Goal: Complete application form

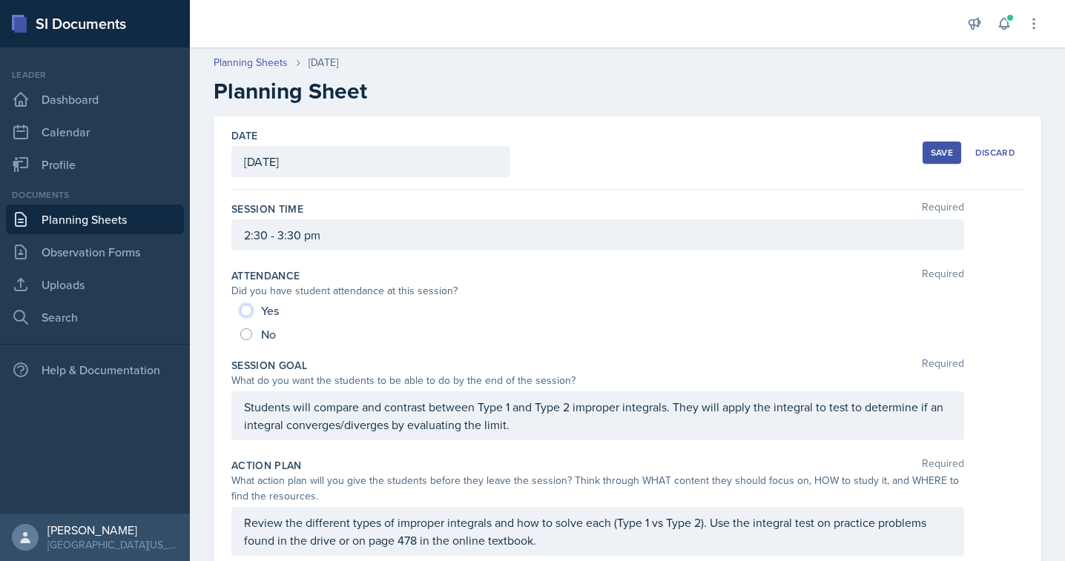
click at [247, 308] on input "Yes" at bounding box center [246, 311] width 12 height 12
radio input "true"
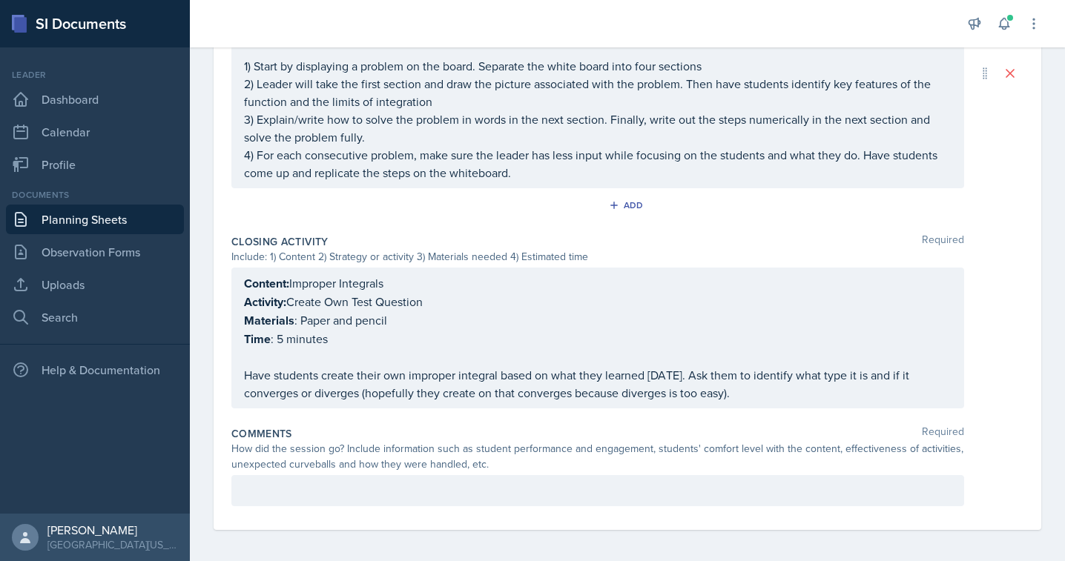
click at [312, 482] on p at bounding box center [598, 491] width 708 height 18
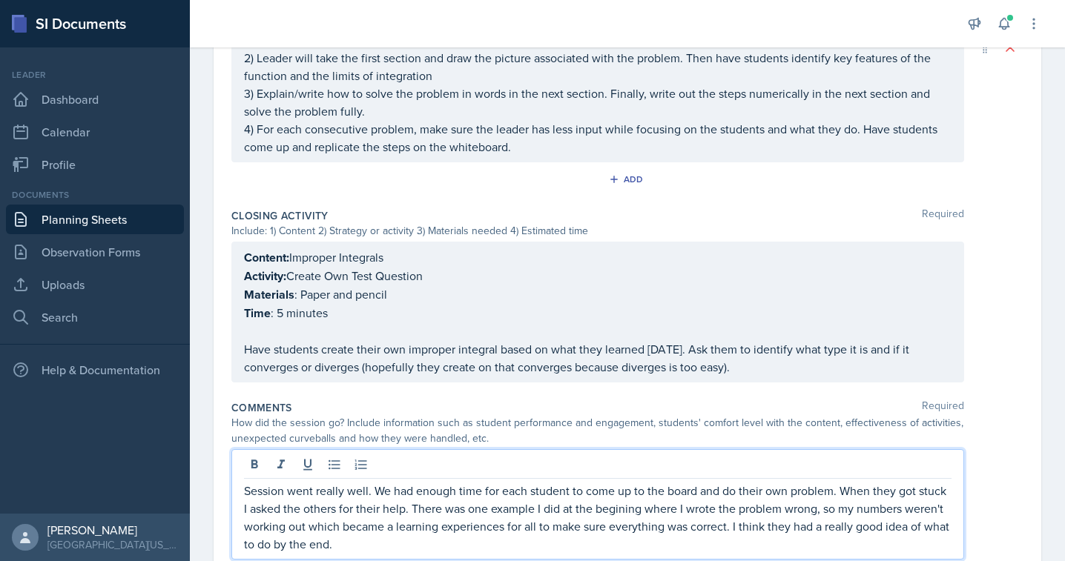
click at [620, 507] on p "Session went really well. We had enough time for each student to come up to the…" at bounding box center [598, 517] width 708 height 71
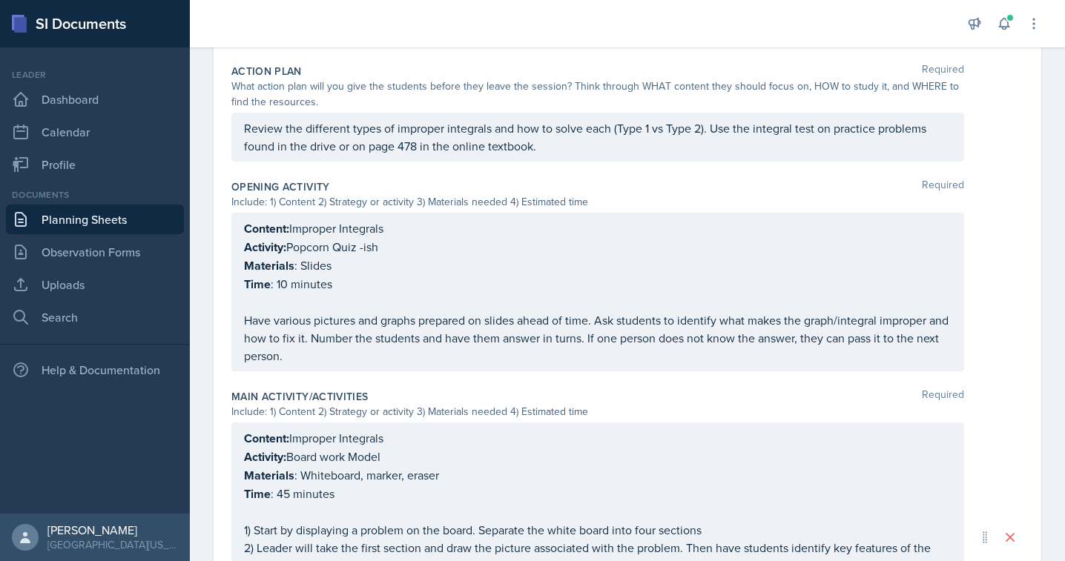
scroll to position [0, 0]
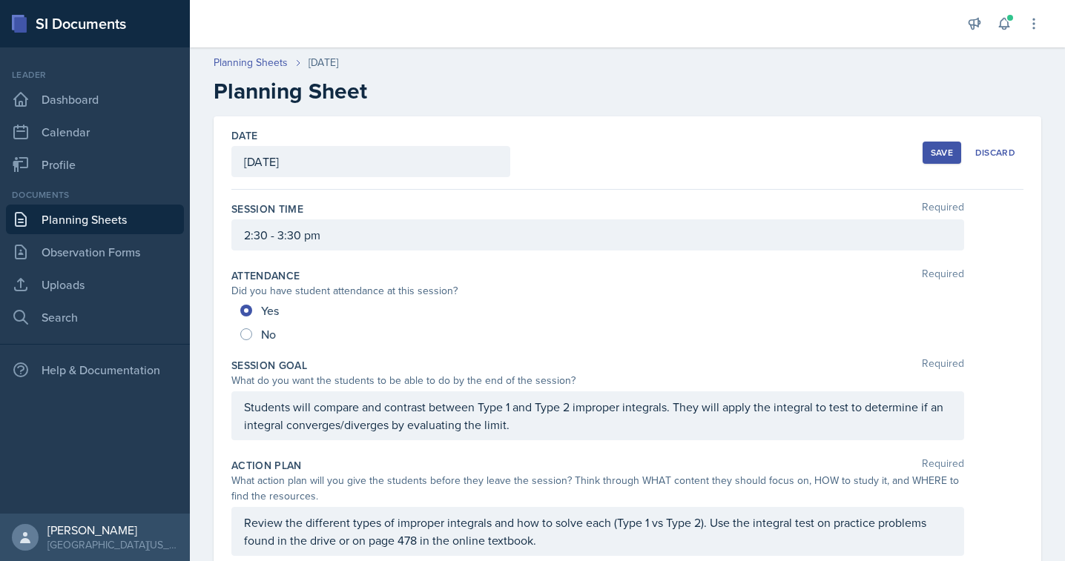
click at [933, 152] on div "Save" at bounding box center [942, 153] width 22 height 12
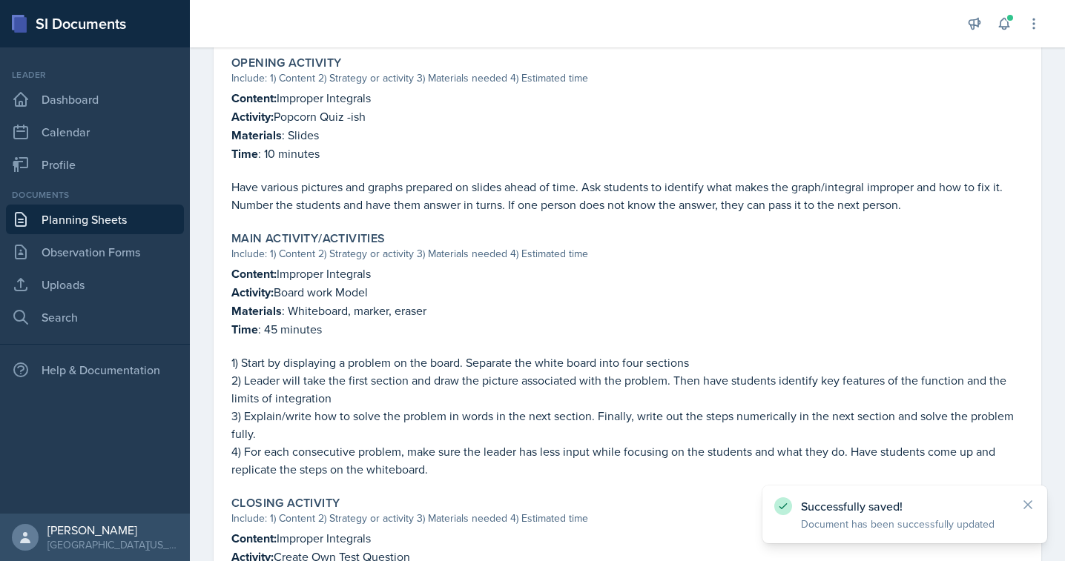
scroll to position [793, 0]
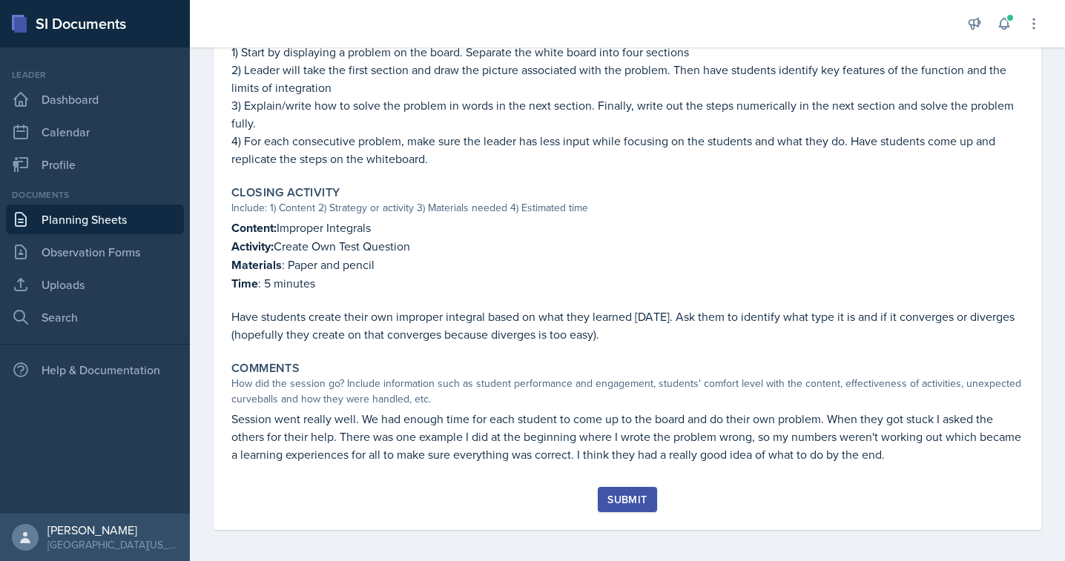
click at [623, 494] on div "Submit" at bounding box center [626, 500] width 39 height 12
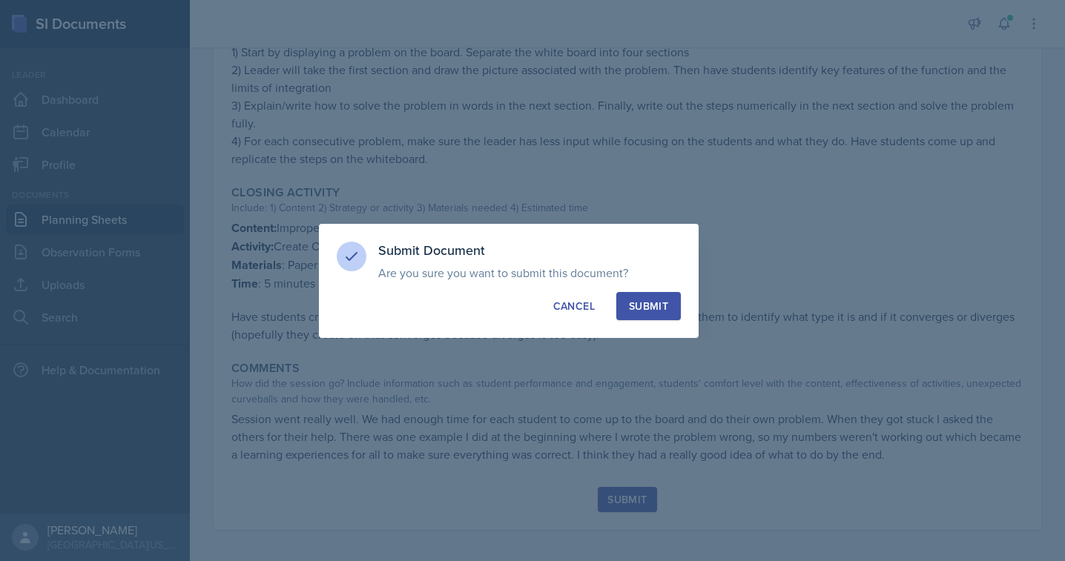
click at [640, 302] on div "Submit" at bounding box center [648, 306] width 39 height 15
radio input "true"
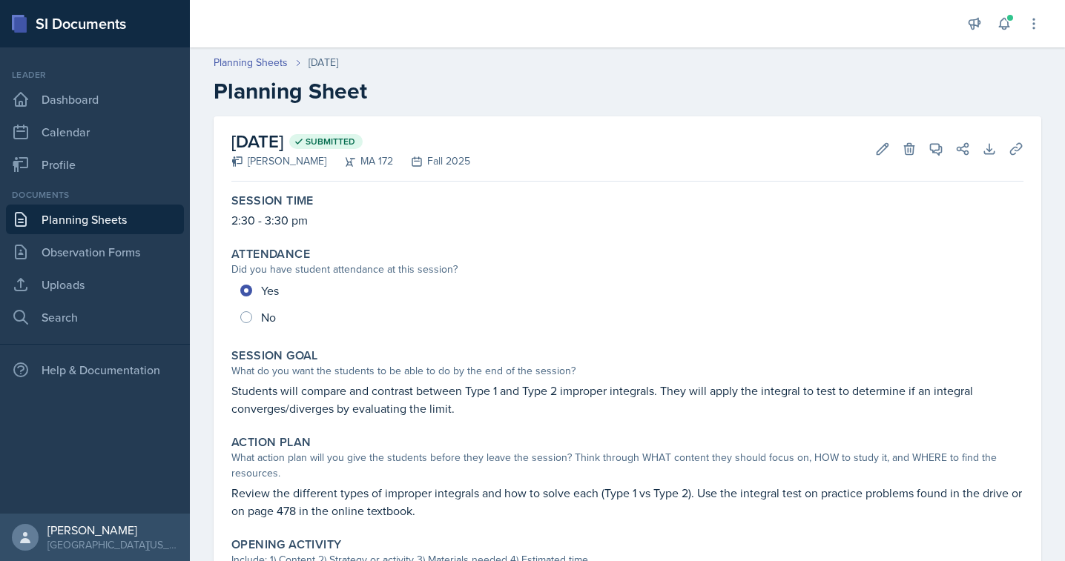
scroll to position [750, 0]
